Goal: Information Seeking & Learning: Learn about a topic

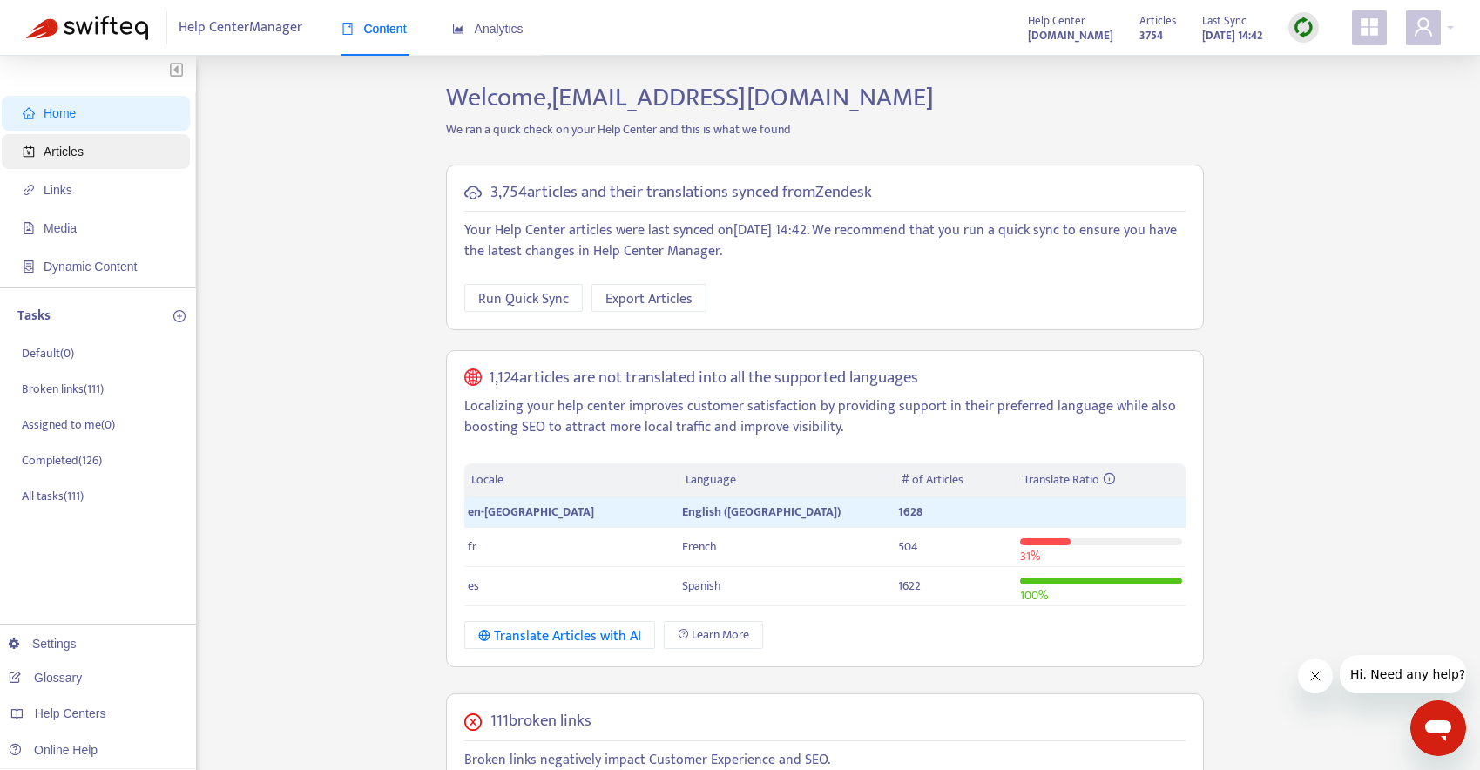
click at [93, 156] on span "Articles" at bounding box center [99, 151] width 153 height 35
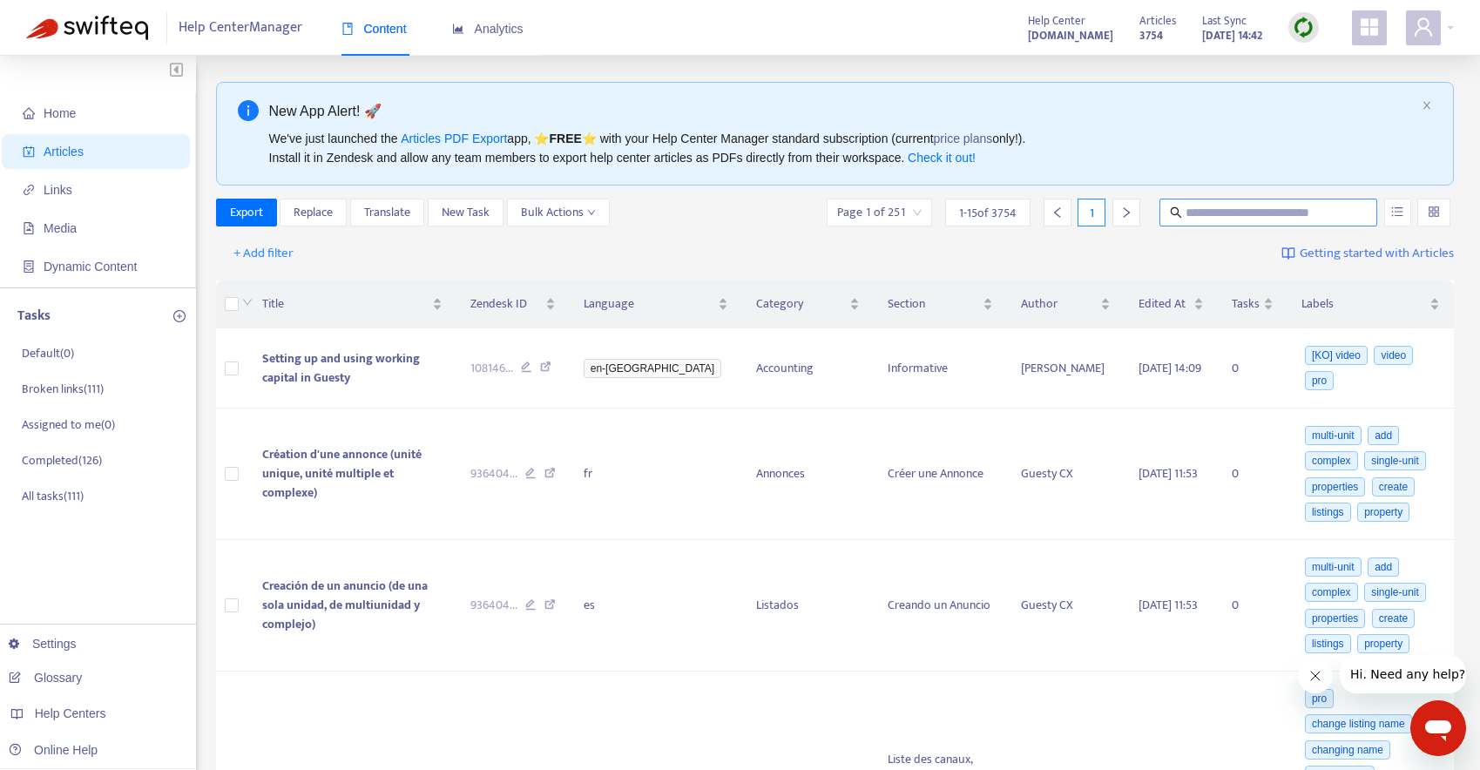
click at [1282, 214] on input "text" at bounding box center [1268, 212] width 167 height 19
type input "******"
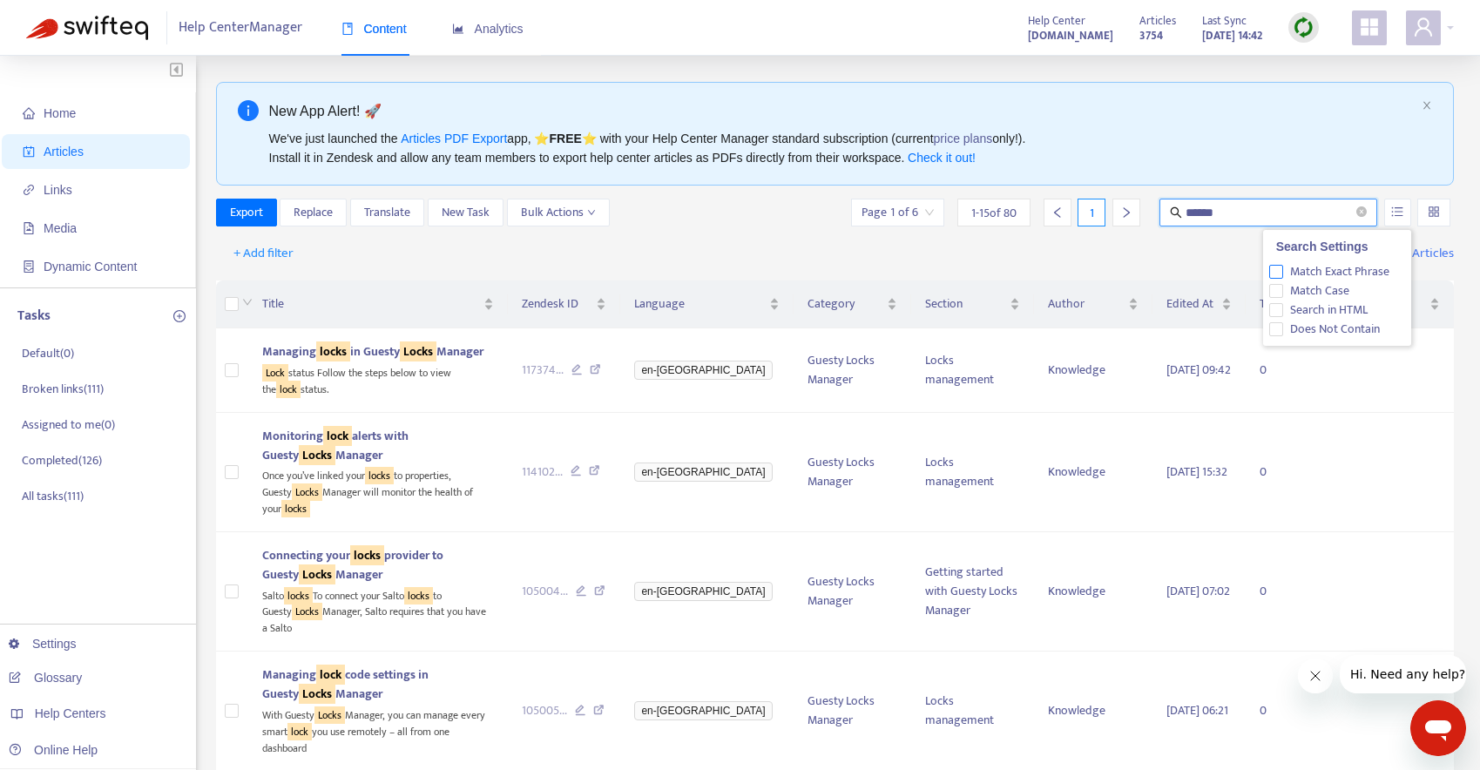
click at [1338, 274] on span "Match Exact Phrase" at bounding box center [1339, 271] width 113 height 19
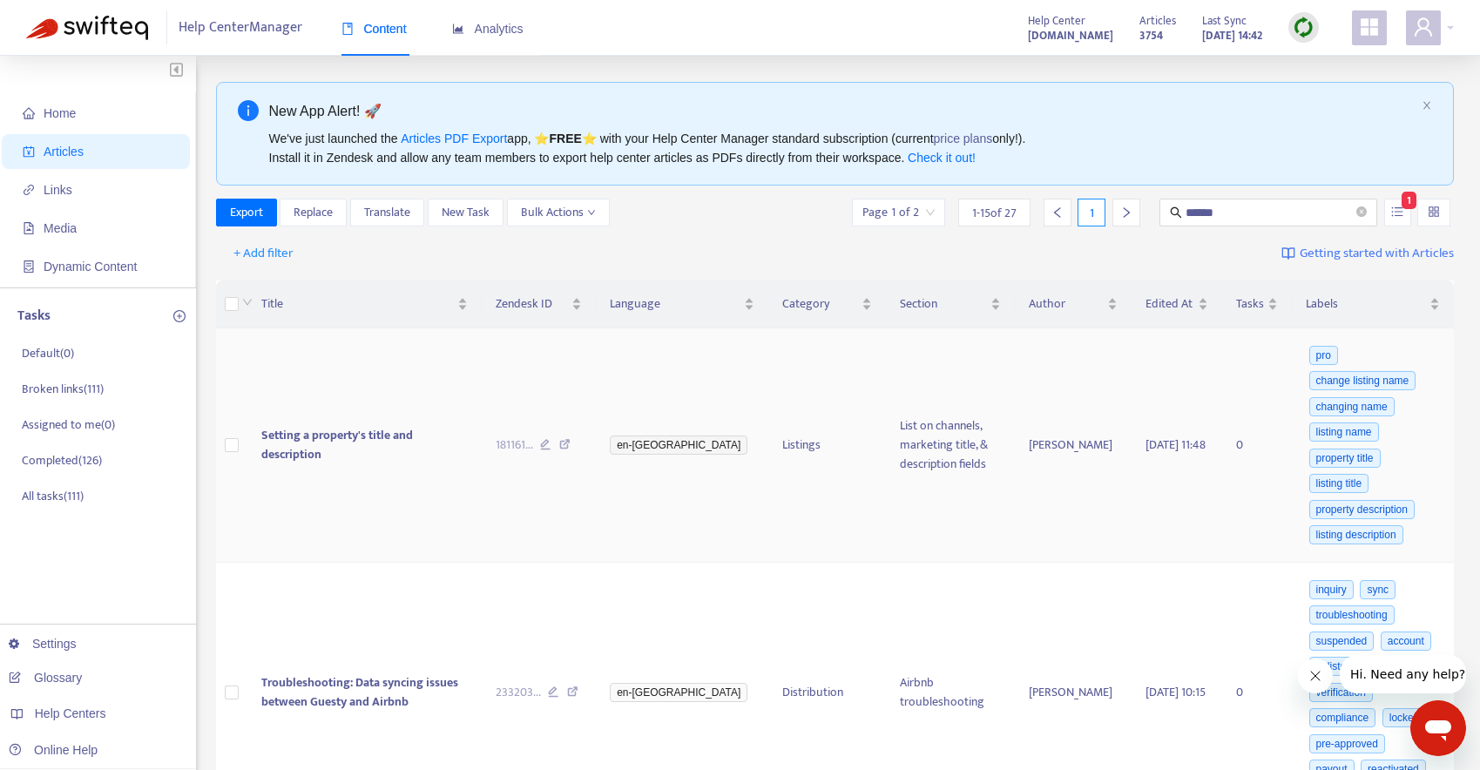
click at [413, 445] on span "Setting a property's title and description" at bounding box center [337, 444] width 152 height 39
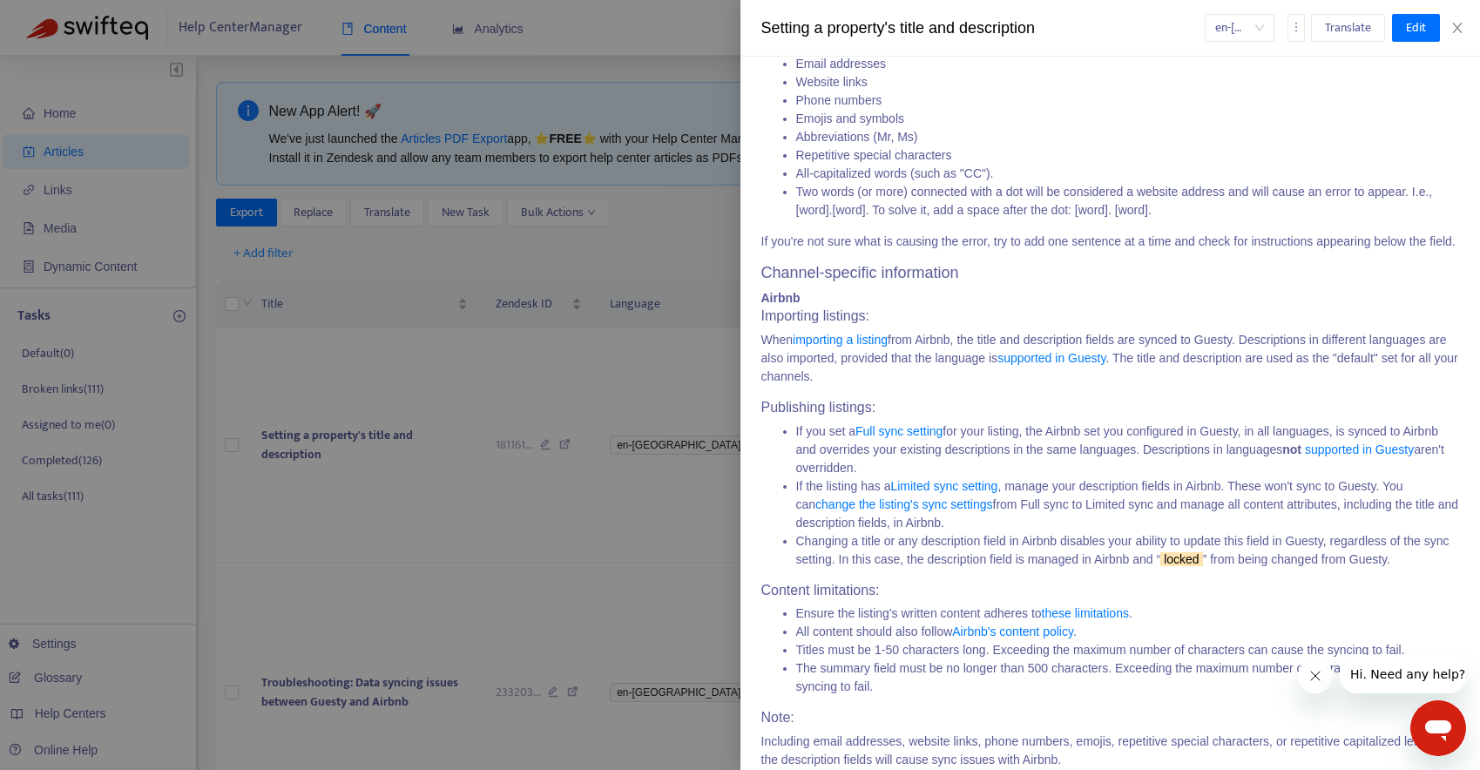
scroll to position [657, 0]
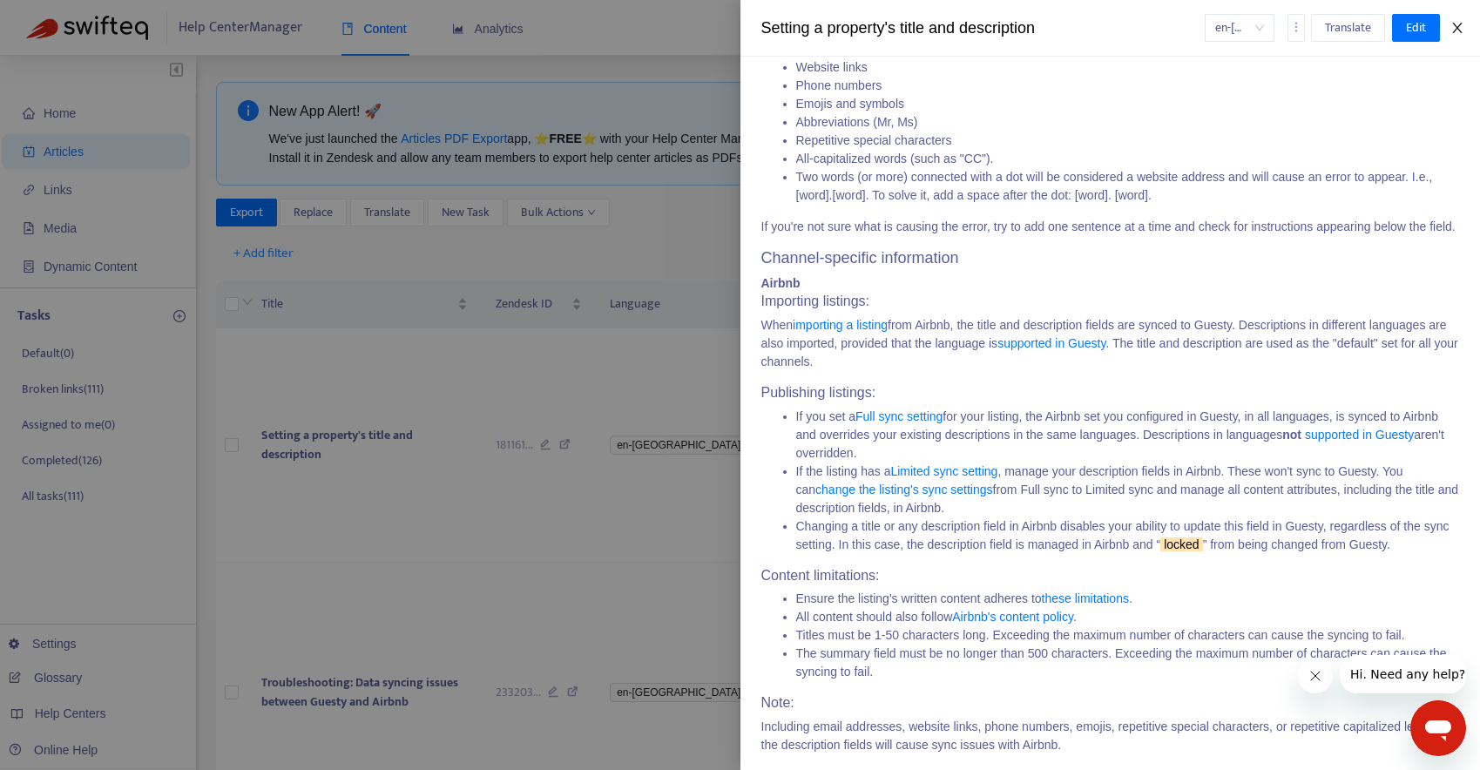
click at [1459, 24] on icon "close" at bounding box center [1457, 28] width 14 height 14
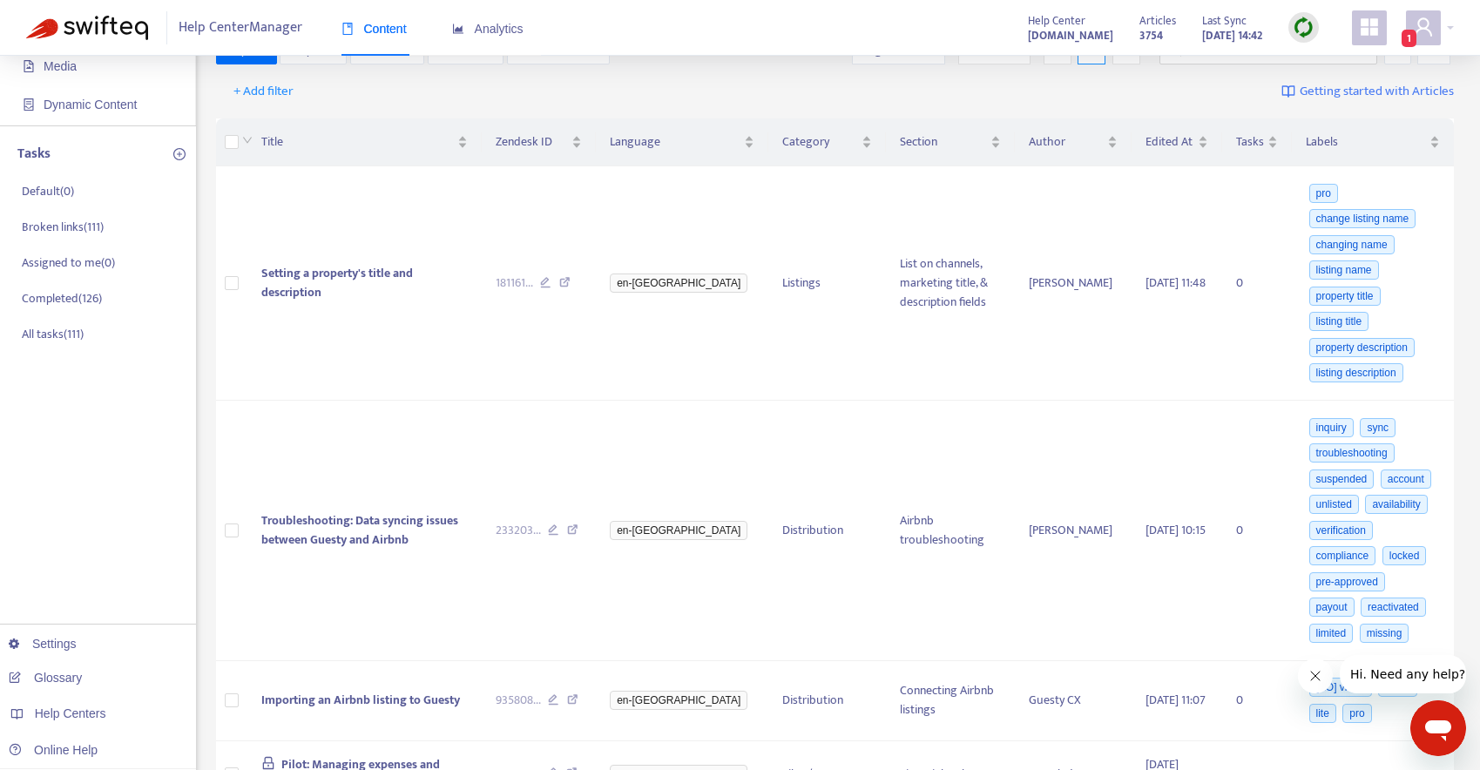
scroll to position [176, 0]
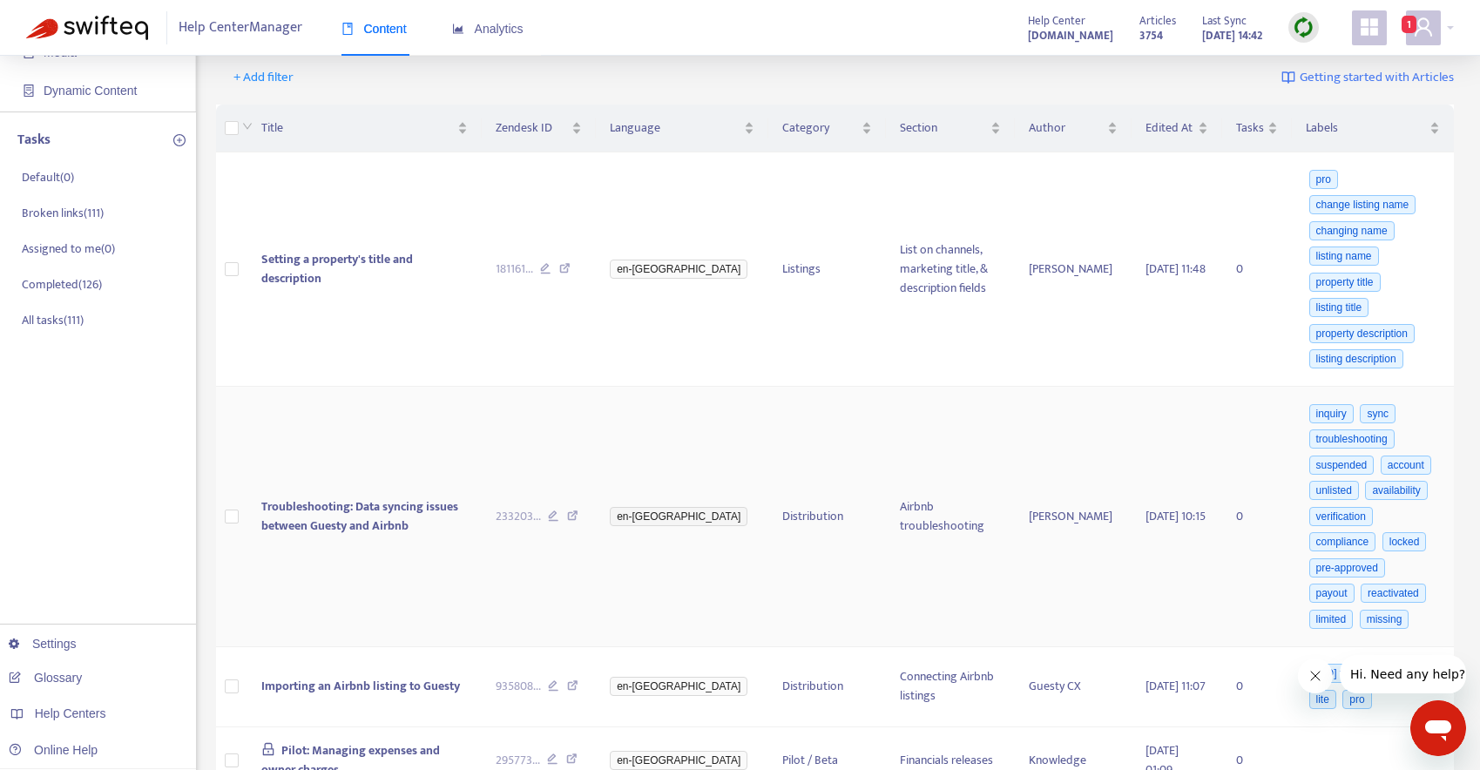
click at [578, 510] on icon at bounding box center [572, 518] width 11 height 16
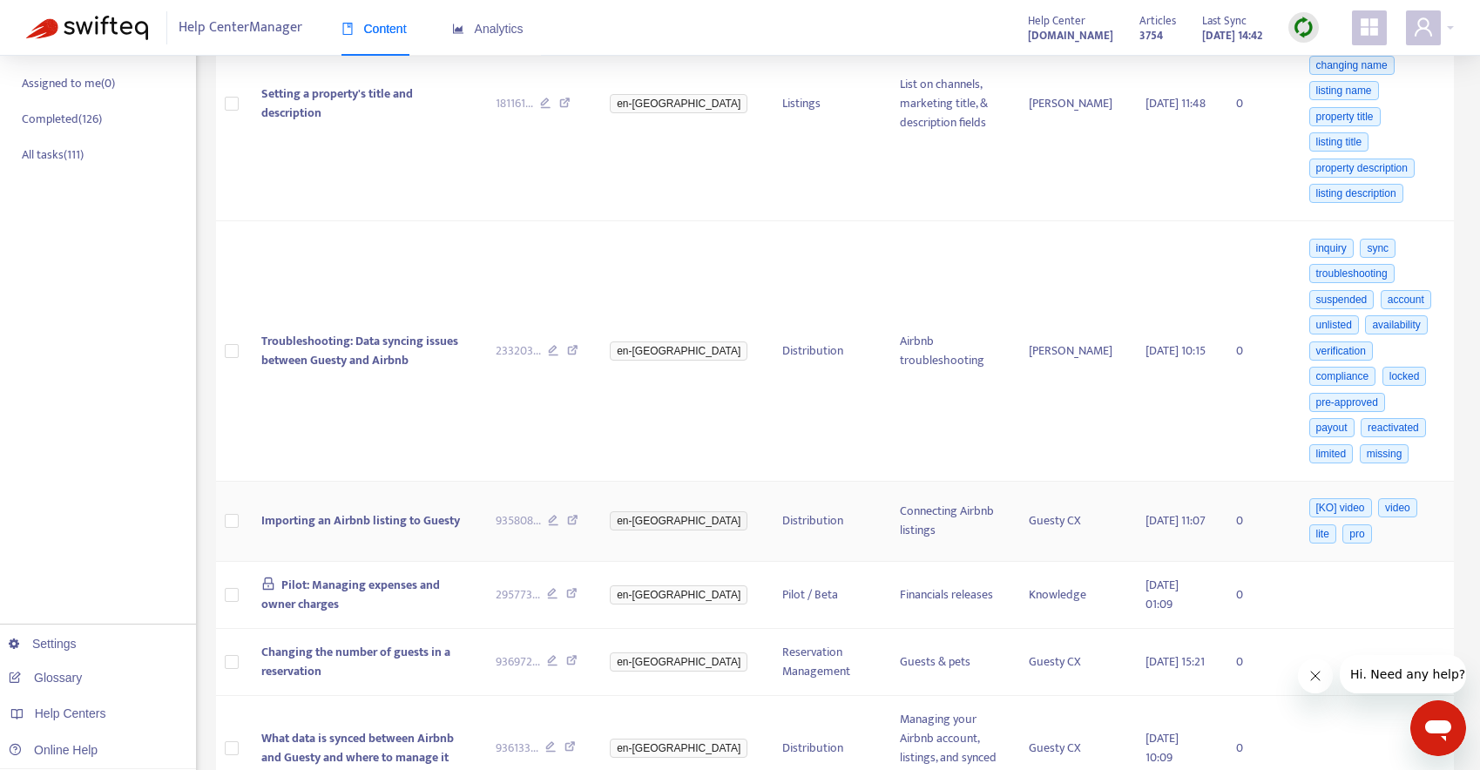
click at [578, 515] on icon at bounding box center [572, 523] width 11 height 16
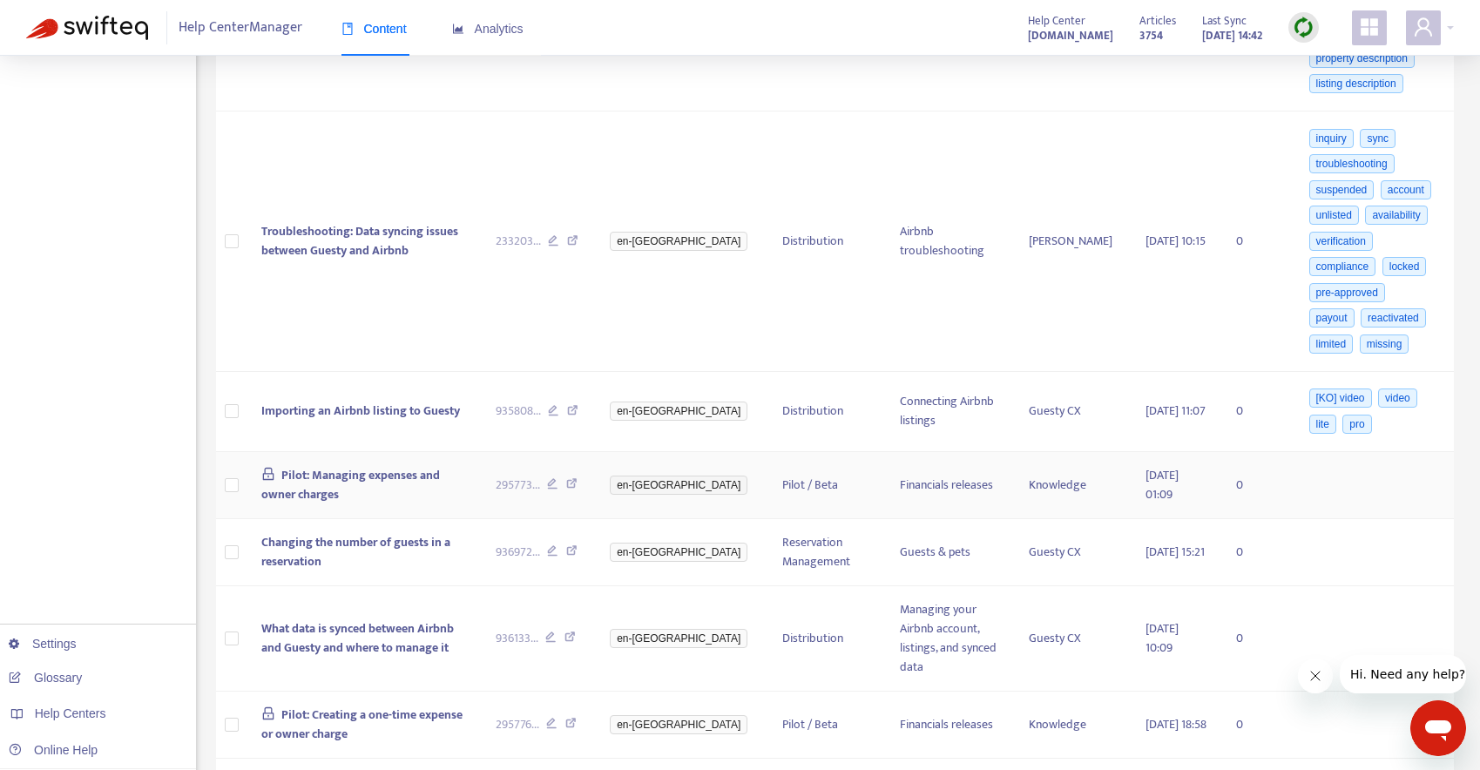
click at [577, 478] on icon at bounding box center [571, 486] width 11 height 16
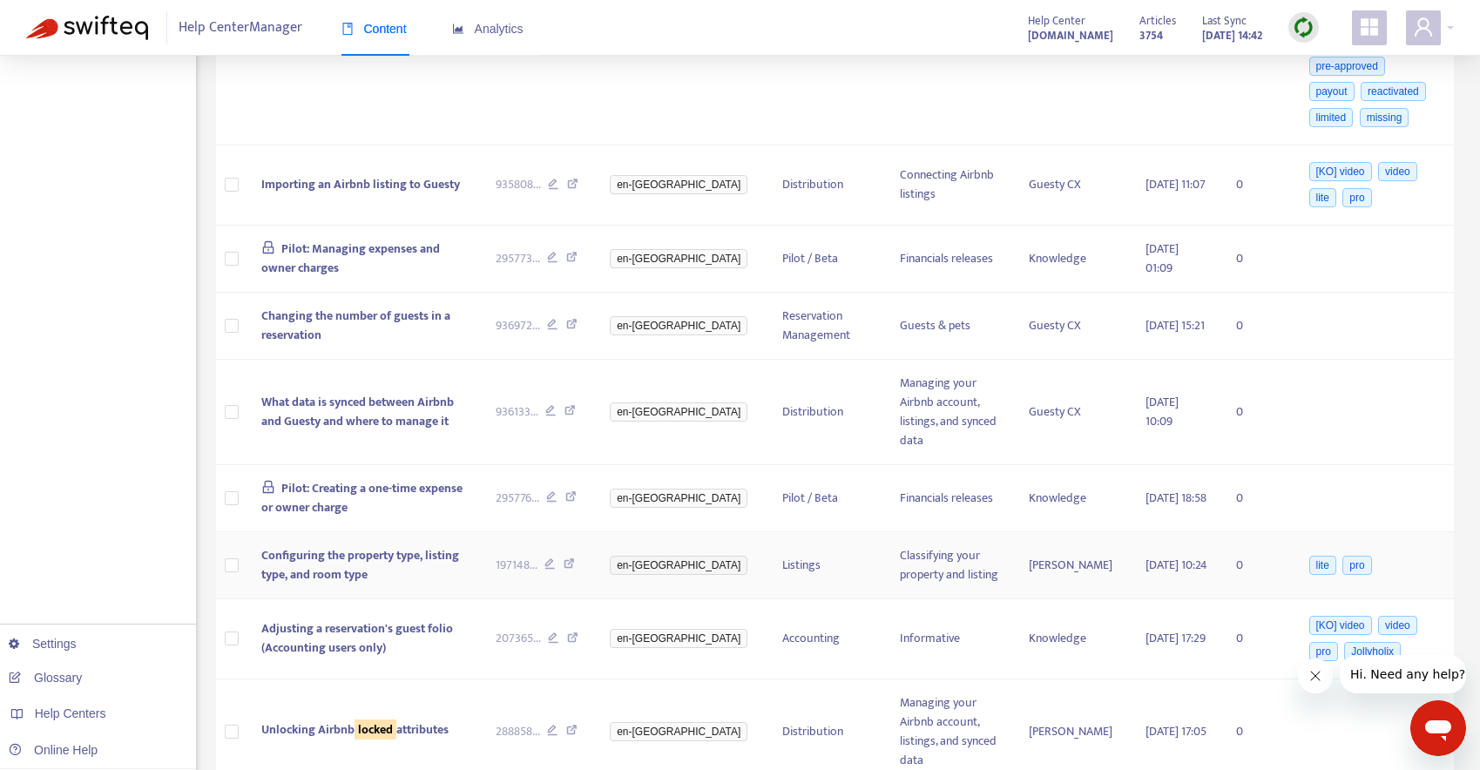
scroll to position [678, 0]
click at [575, 557] on icon at bounding box center [568, 565] width 11 height 16
click at [578, 631] on icon at bounding box center [572, 639] width 11 height 16
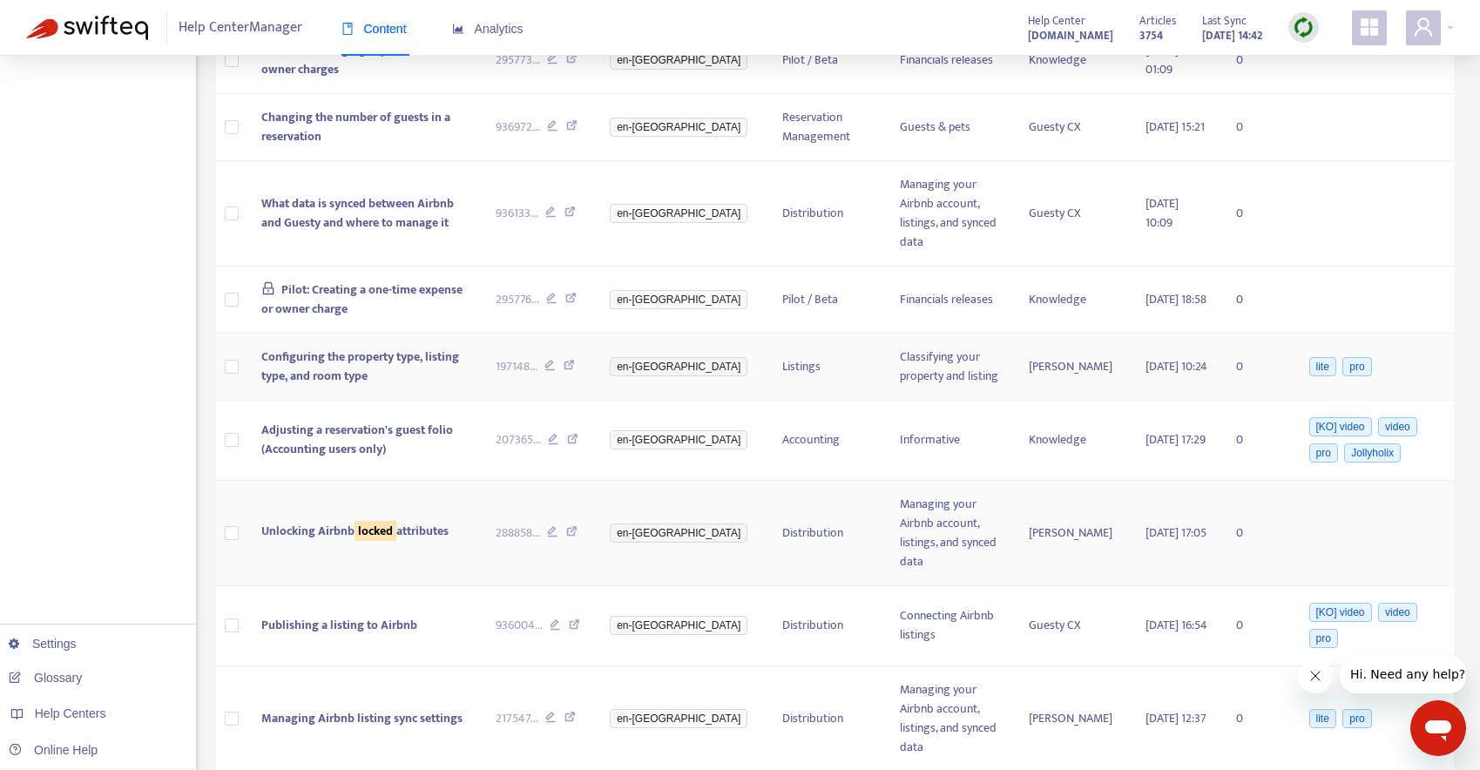
scroll to position [878, 0]
click at [580, 617] on icon at bounding box center [574, 625] width 11 height 16
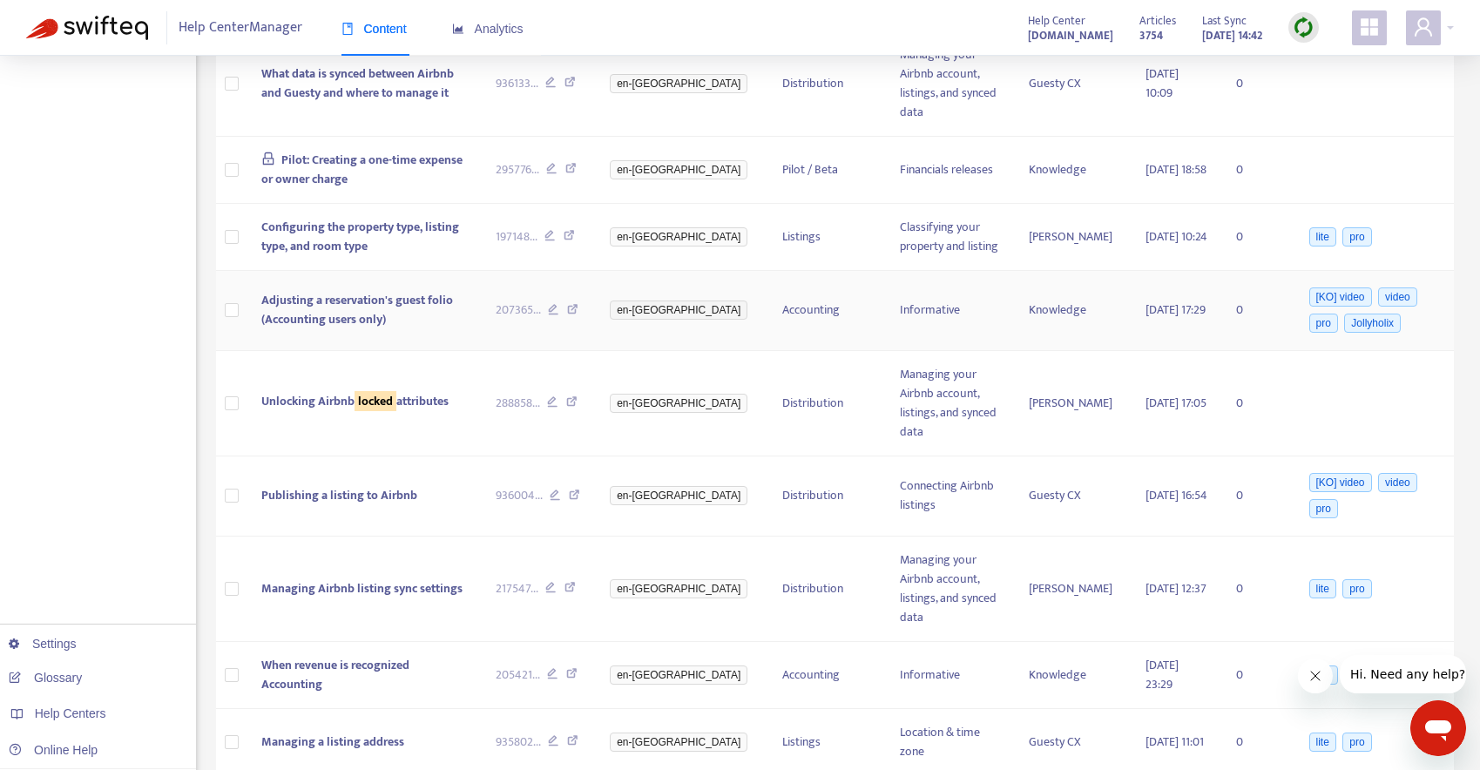
scroll to position [1008, 0]
click at [576, 580] on icon at bounding box center [569, 588] width 11 height 16
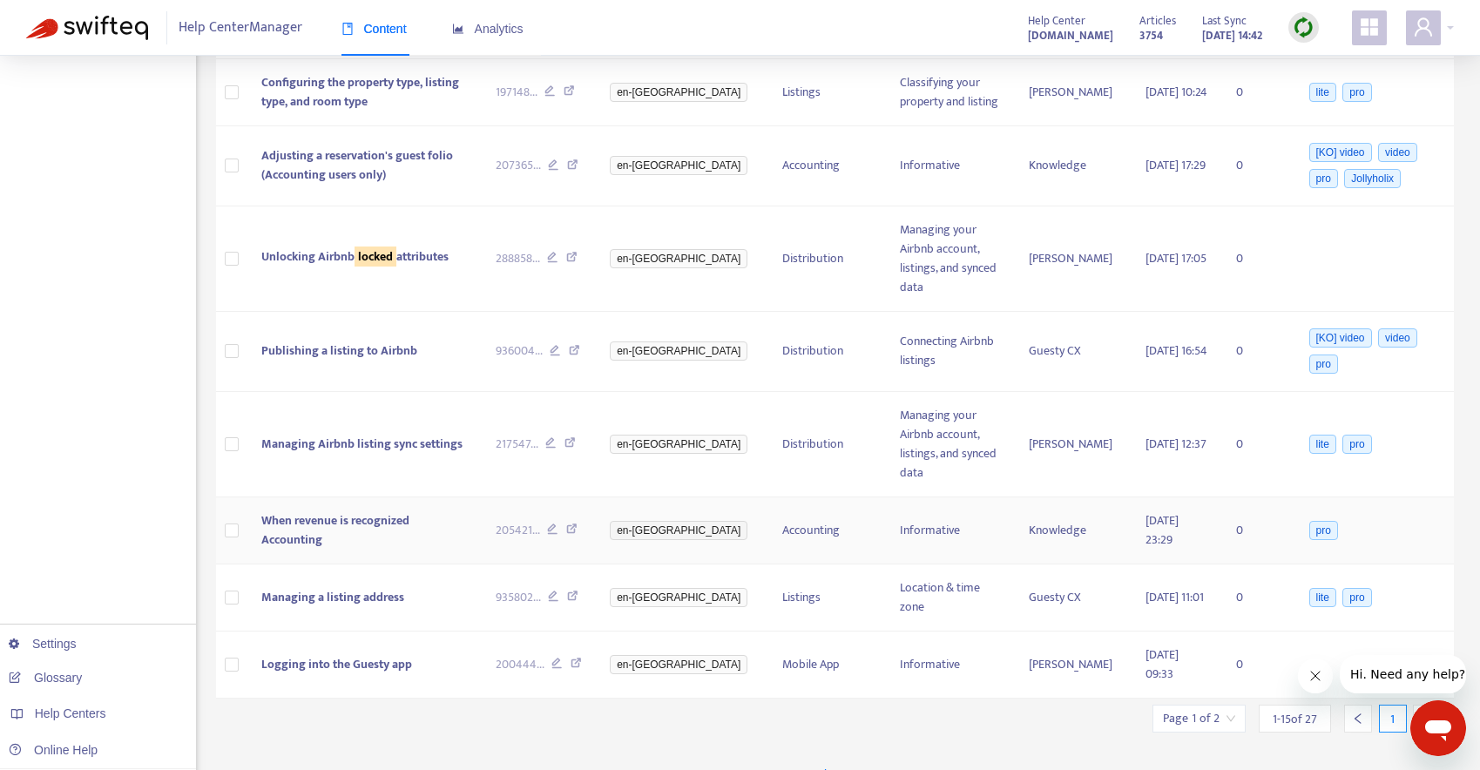
click at [577, 523] on icon at bounding box center [571, 531] width 11 height 16
click at [578, 590] on icon at bounding box center [572, 598] width 11 height 16
click at [582, 657] on icon at bounding box center [575, 665] width 11 height 16
